Goal: Task Accomplishment & Management: Manage account settings

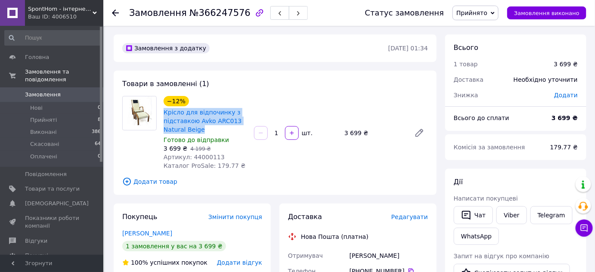
drag, startPoint x: 205, startPoint y: 129, endPoint x: 161, endPoint y: 115, distance: 46.3
click at [161, 115] on div "−12% Крісло для відпочинку з підставкою Avko ARC013 Natural Beige Готово до від…" at bounding box center [205, 133] width 90 height 78
copy link "Крісло для відпочинку з підставкою Avko ARC013 Natural Beige"
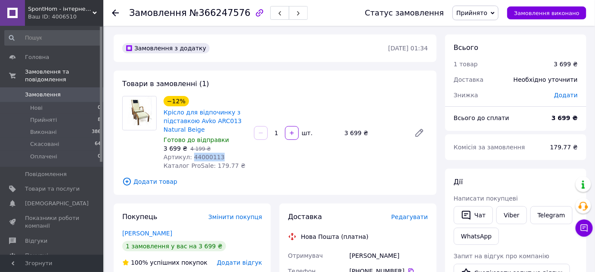
drag, startPoint x: 216, startPoint y: 157, endPoint x: 190, endPoint y: 157, distance: 26.3
click at [190, 157] on div "Артикул: 44000113" at bounding box center [206, 157] width 84 height 9
copy span "44000113"
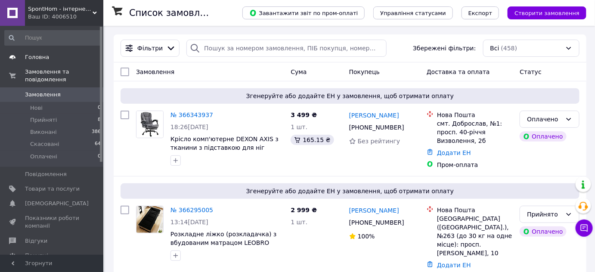
click at [42, 51] on link "Головна" at bounding box center [53, 57] width 106 height 15
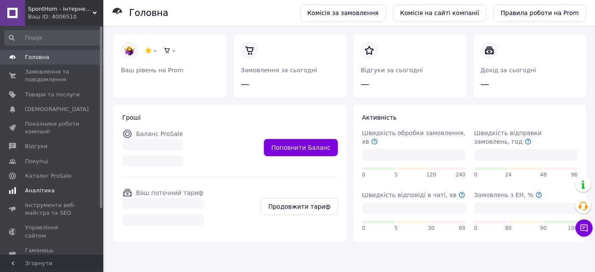
click at [38, 194] on span "Аналітика" at bounding box center [40, 191] width 30 height 8
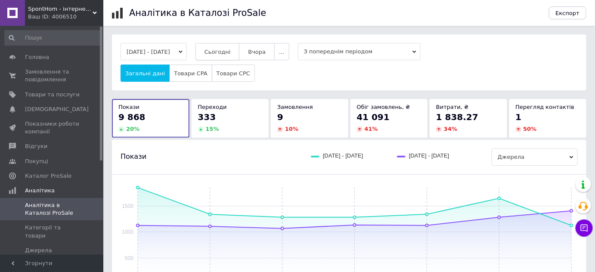
click at [236, 60] on button "Сьогодні" at bounding box center [218, 51] width 44 height 17
